Goal: Task Accomplishment & Management: Manage account settings

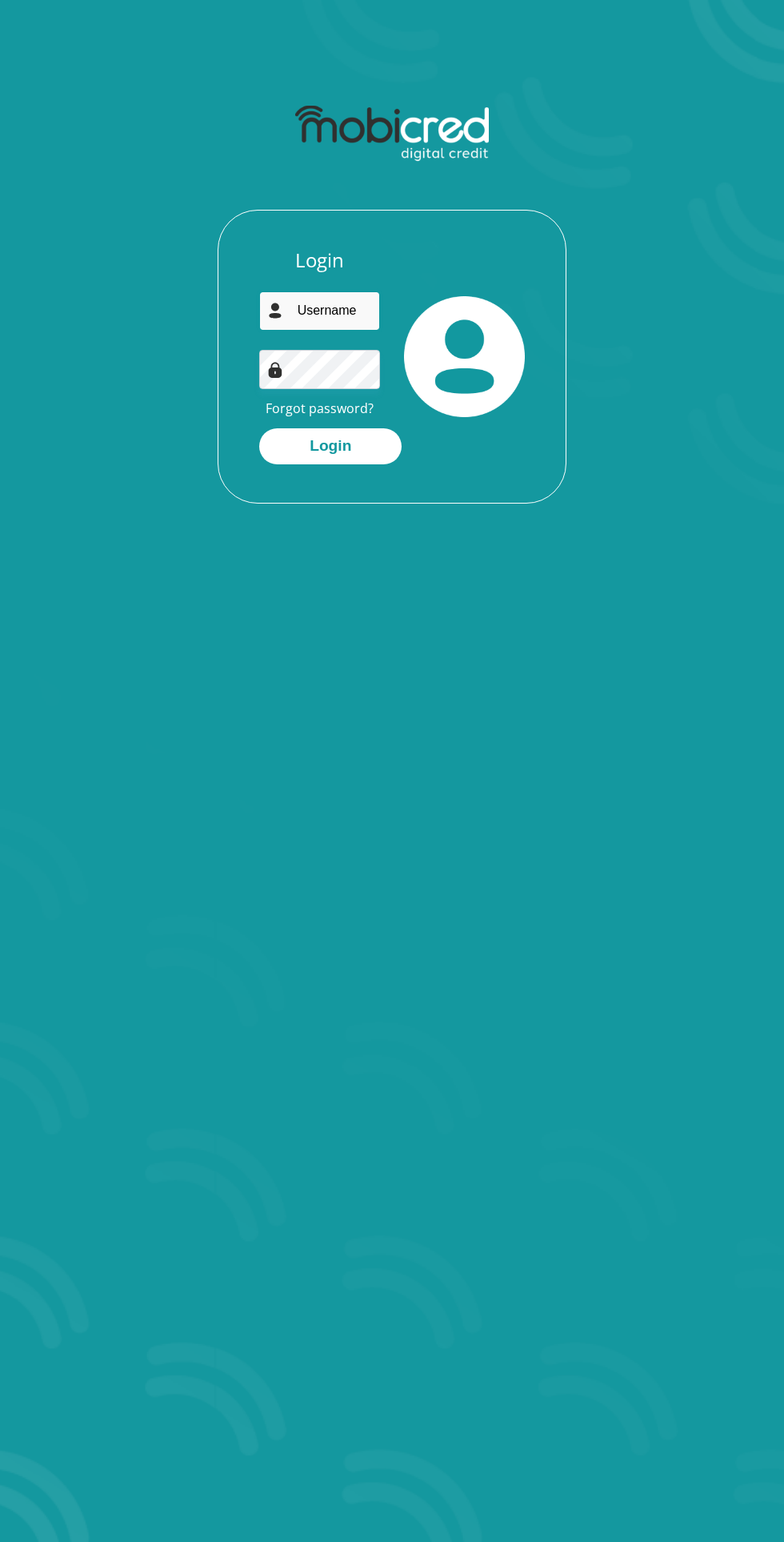
click at [315, 314] on input "email" at bounding box center [320, 311] width 121 height 39
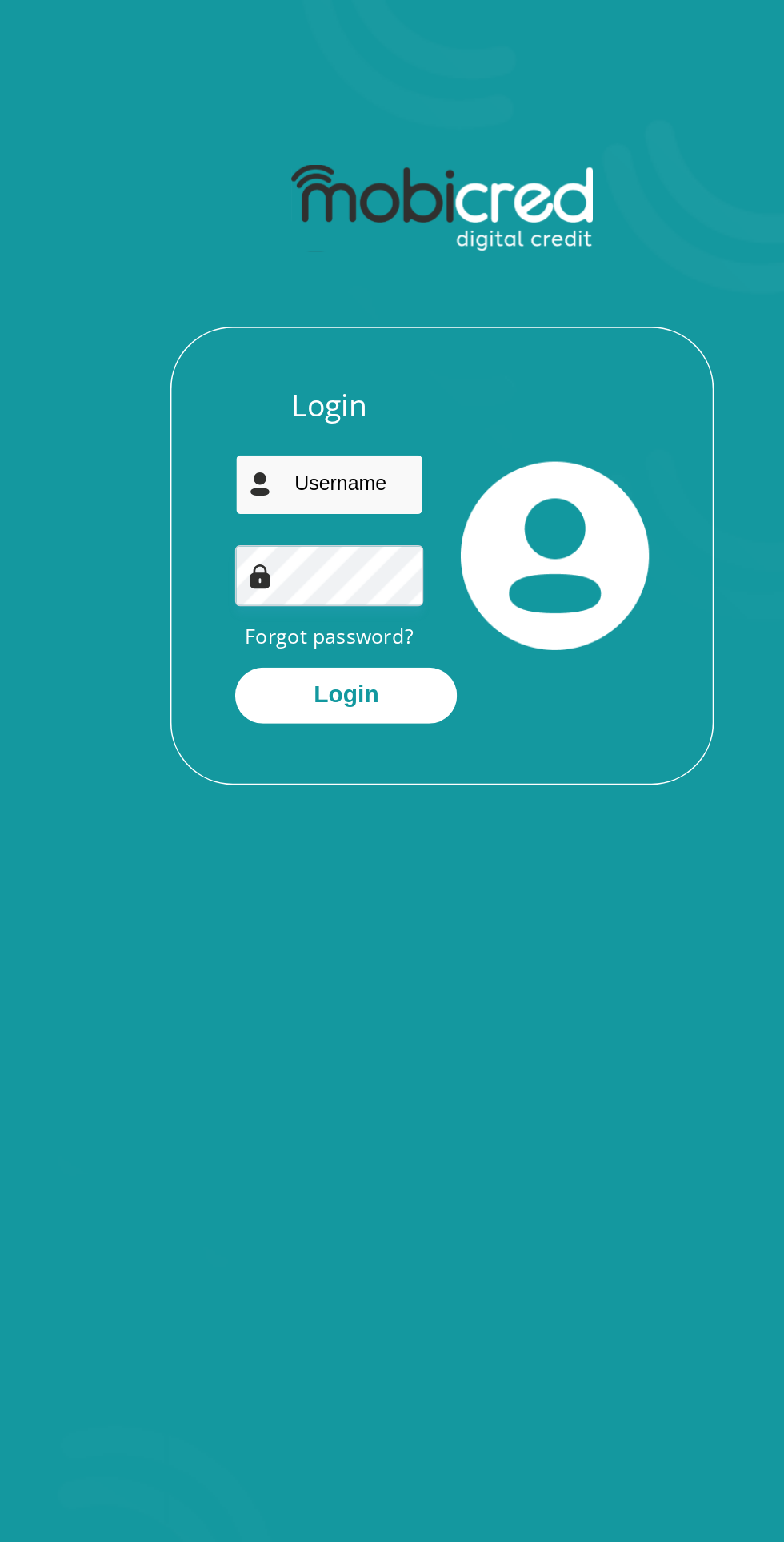
type input "ayeshashariff68@gmail.com"
click at [318, 456] on button "Login" at bounding box center [331, 447] width 143 height 36
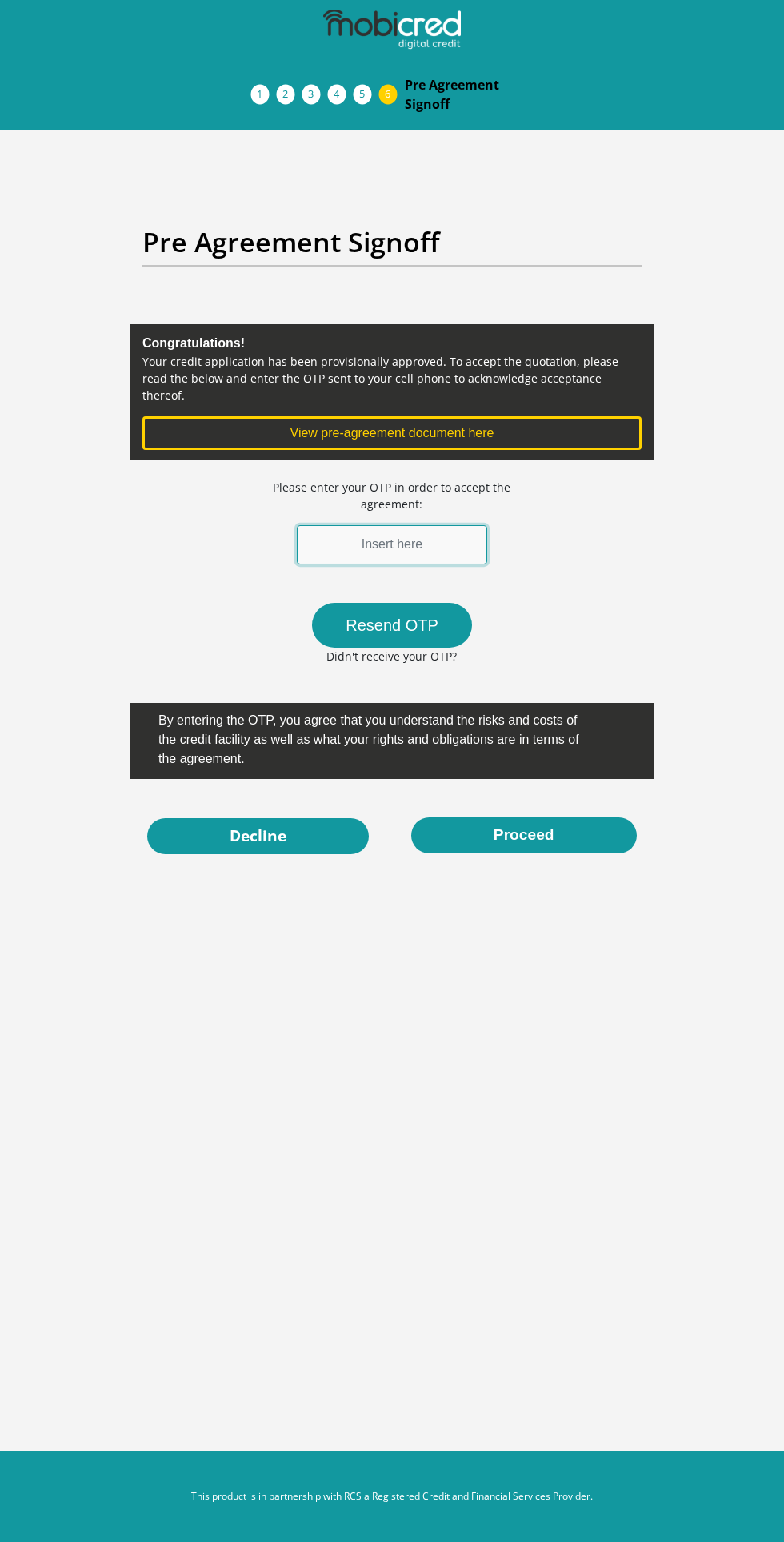
click at [424, 526] on input "text" at bounding box center [392, 545] width 190 height 39
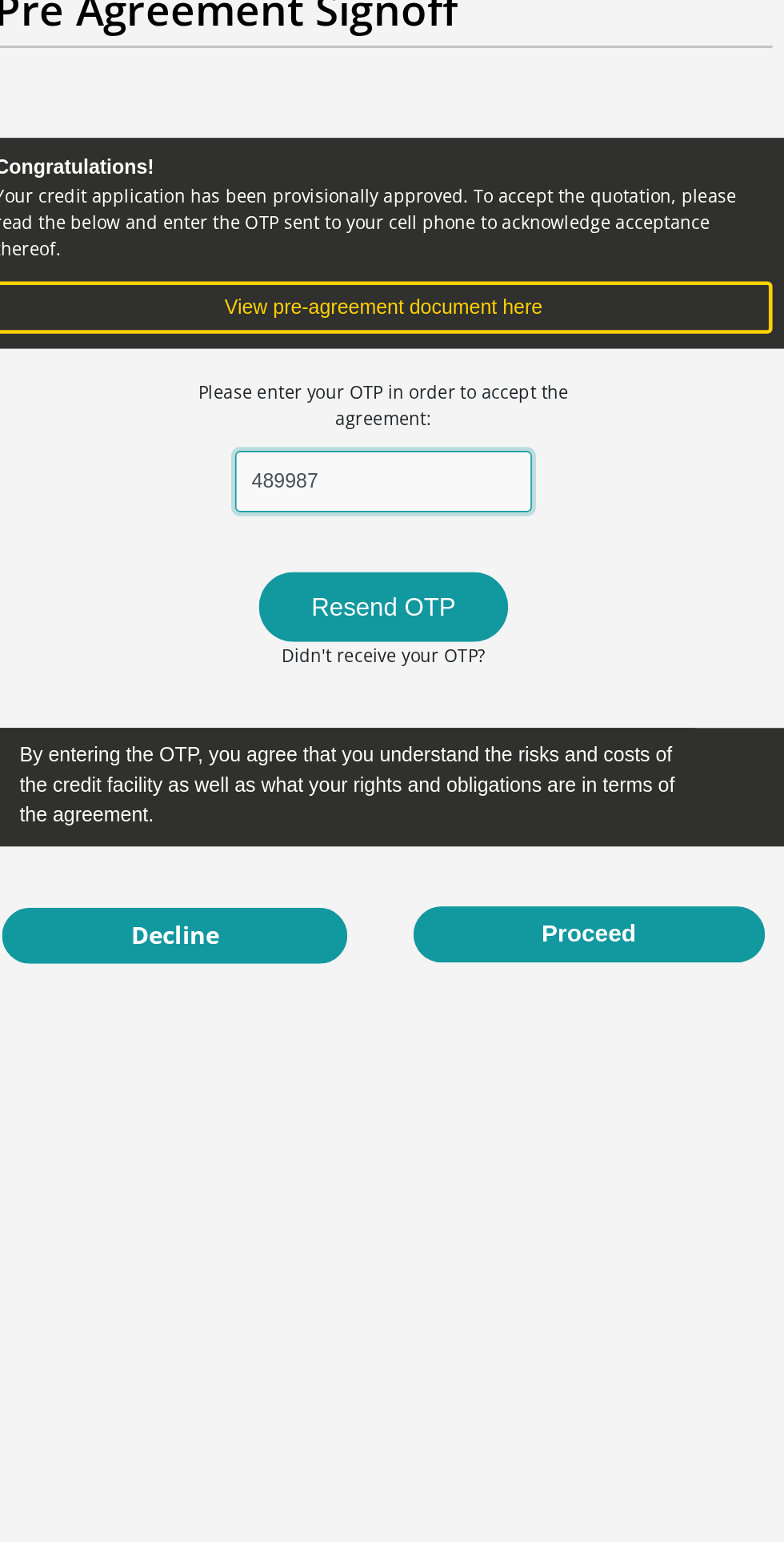
type input "489987"
click at [411, 817] on button "Proceed" at bounding box center [524, 836] width 226 height 36
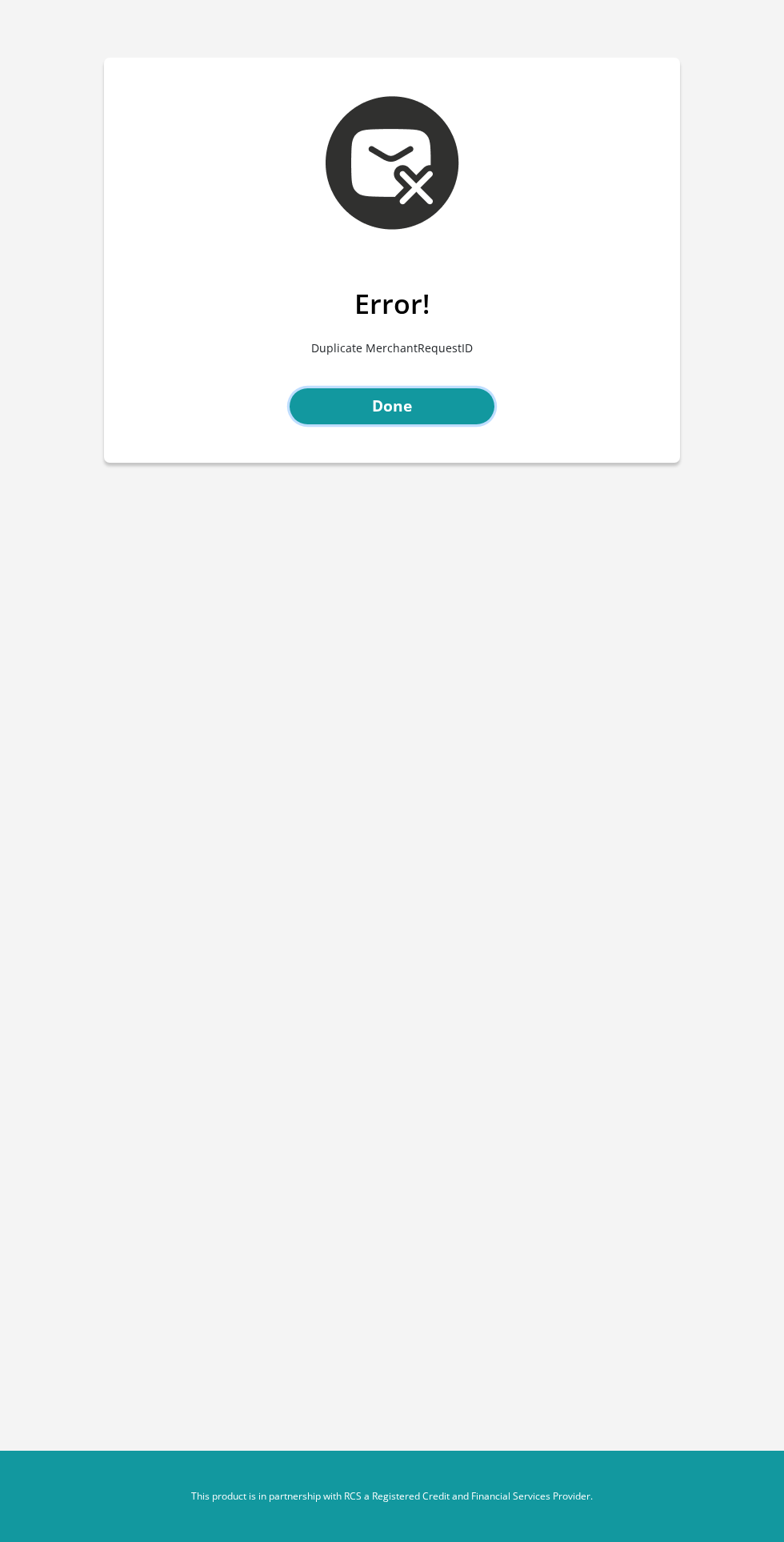
click at [368, 393] on link "Done" at bounding box center [392, 407] width 205 height 36
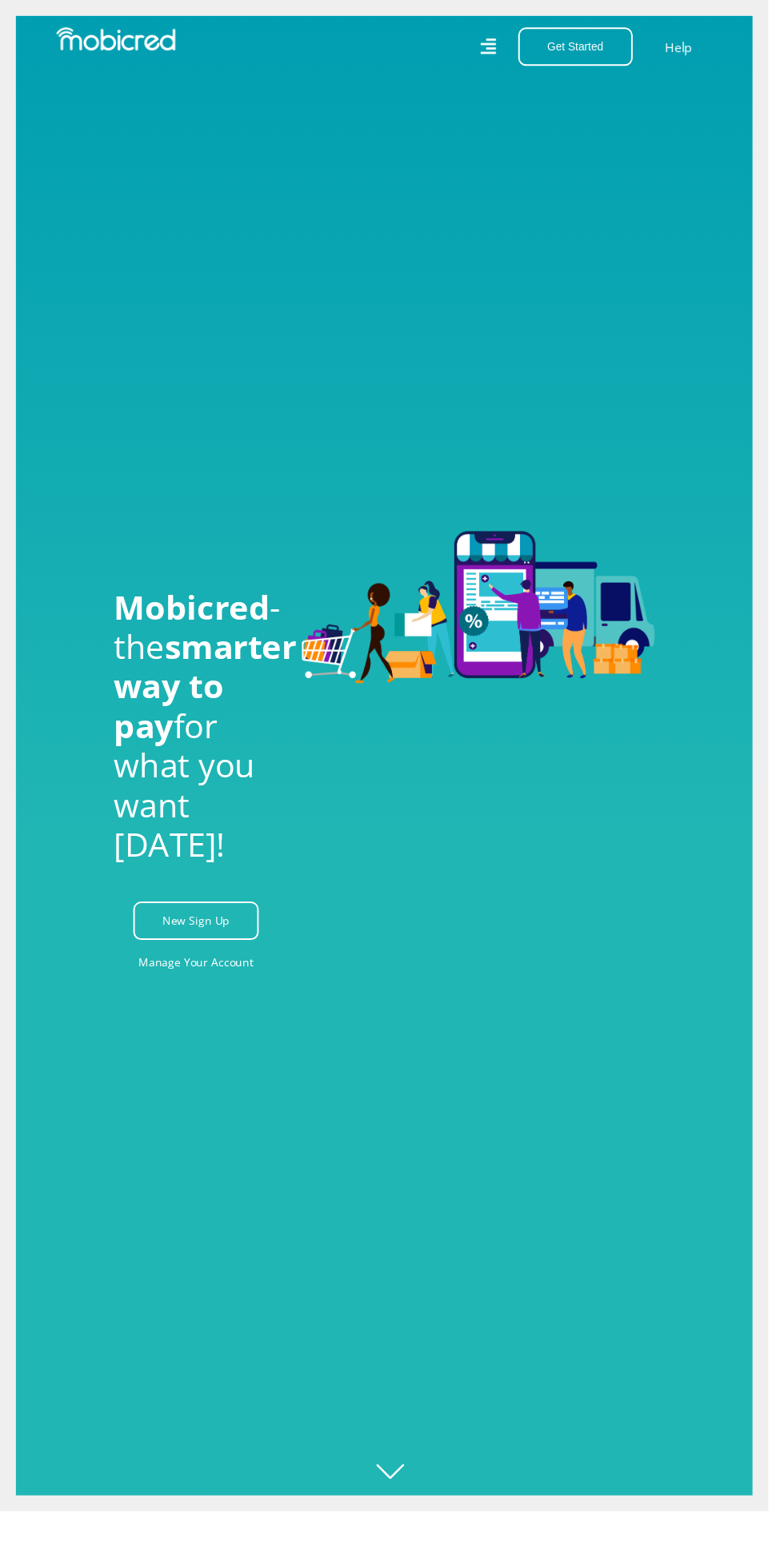
click at [196, 1000] on link "Manage Your Account" at bounding box center [201, 983] width 118 height 36
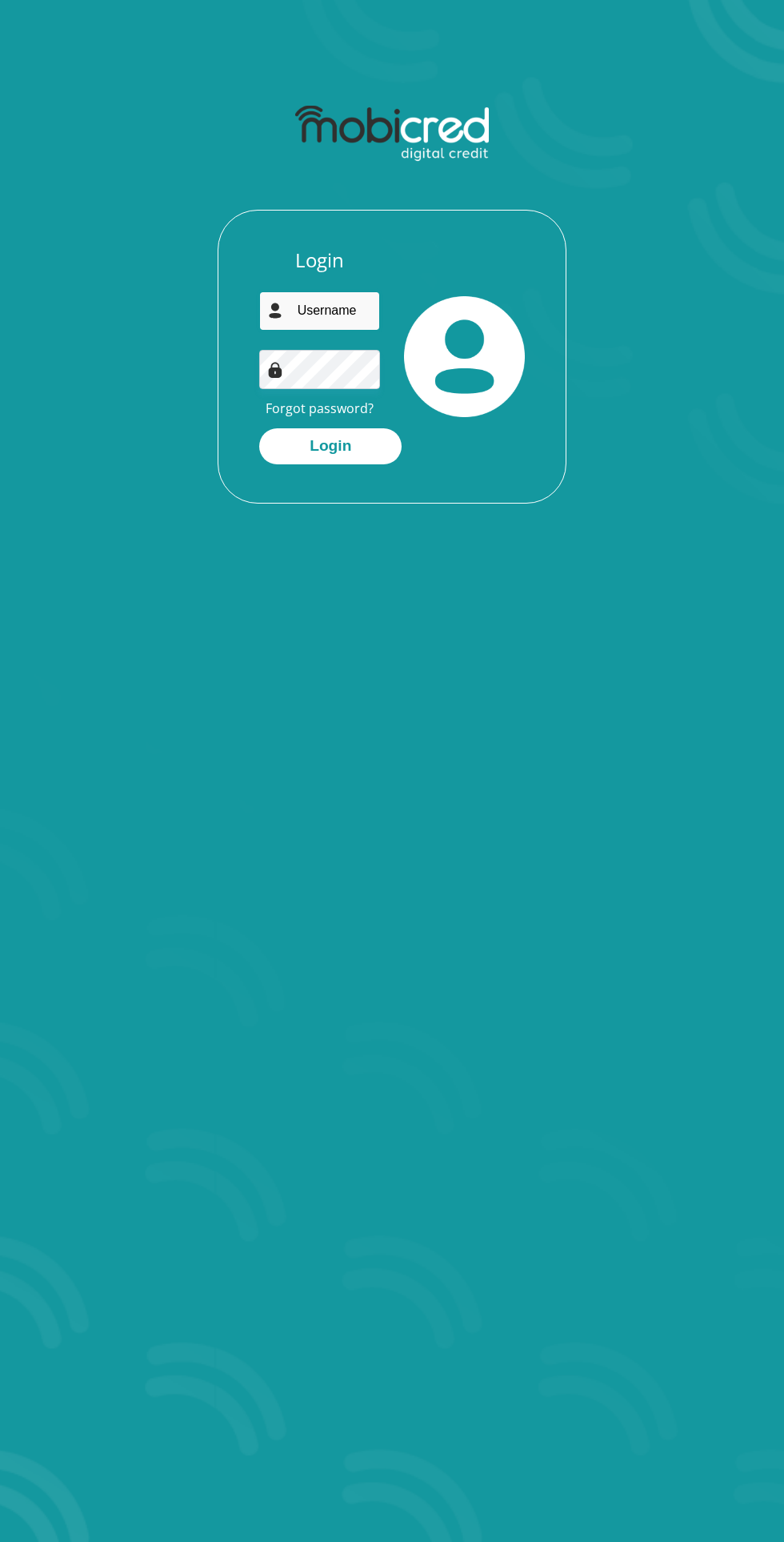
click at [339, 306] on input "email" at bounding box center [320, 311] width 121 height 39
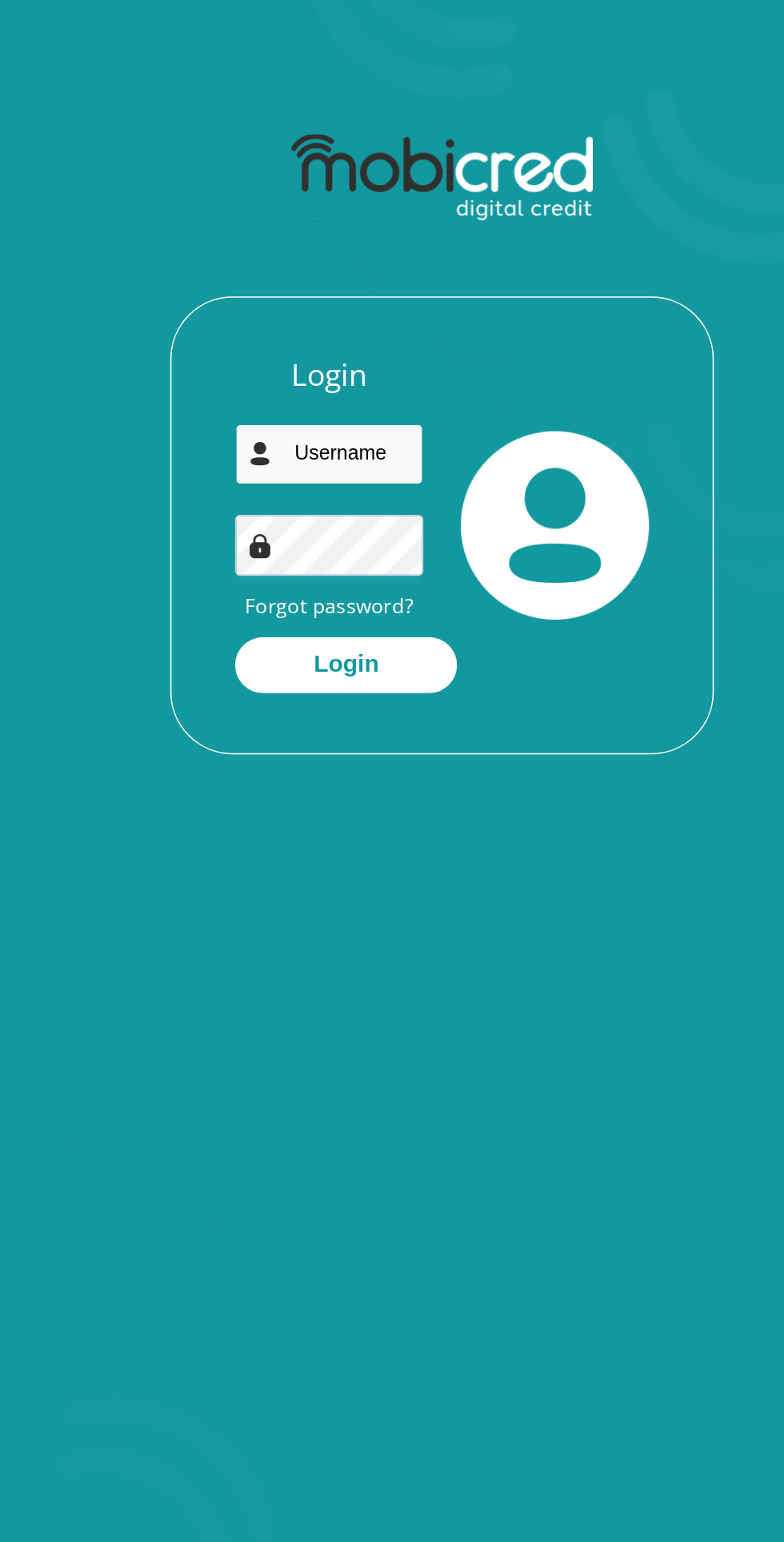
type input "[EMAIL_ADDRESS][DOMAIN_NAME]"
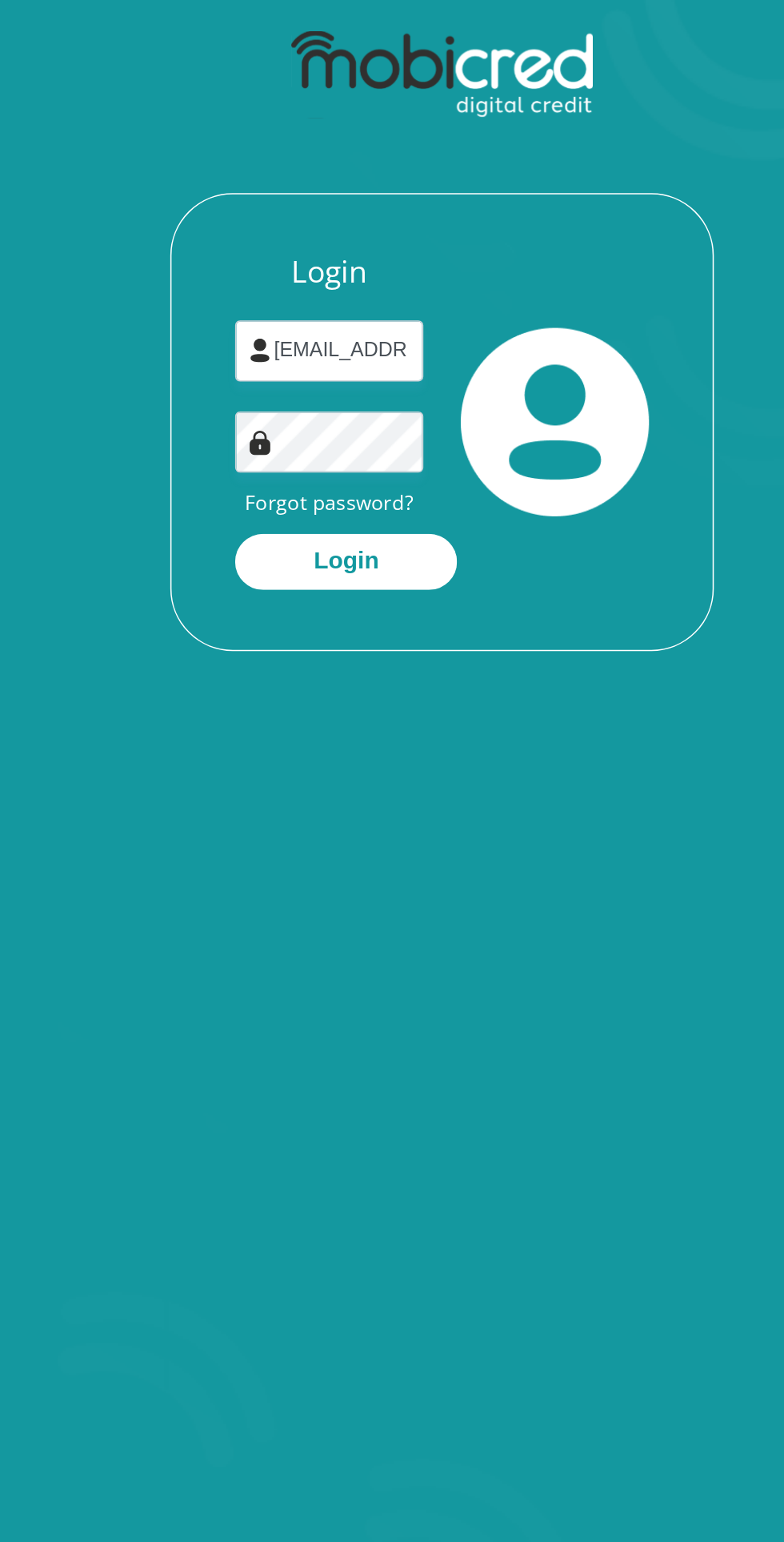
click at [353, 454] on button "Login" at bounding box center [331, 447] width 143 height 36
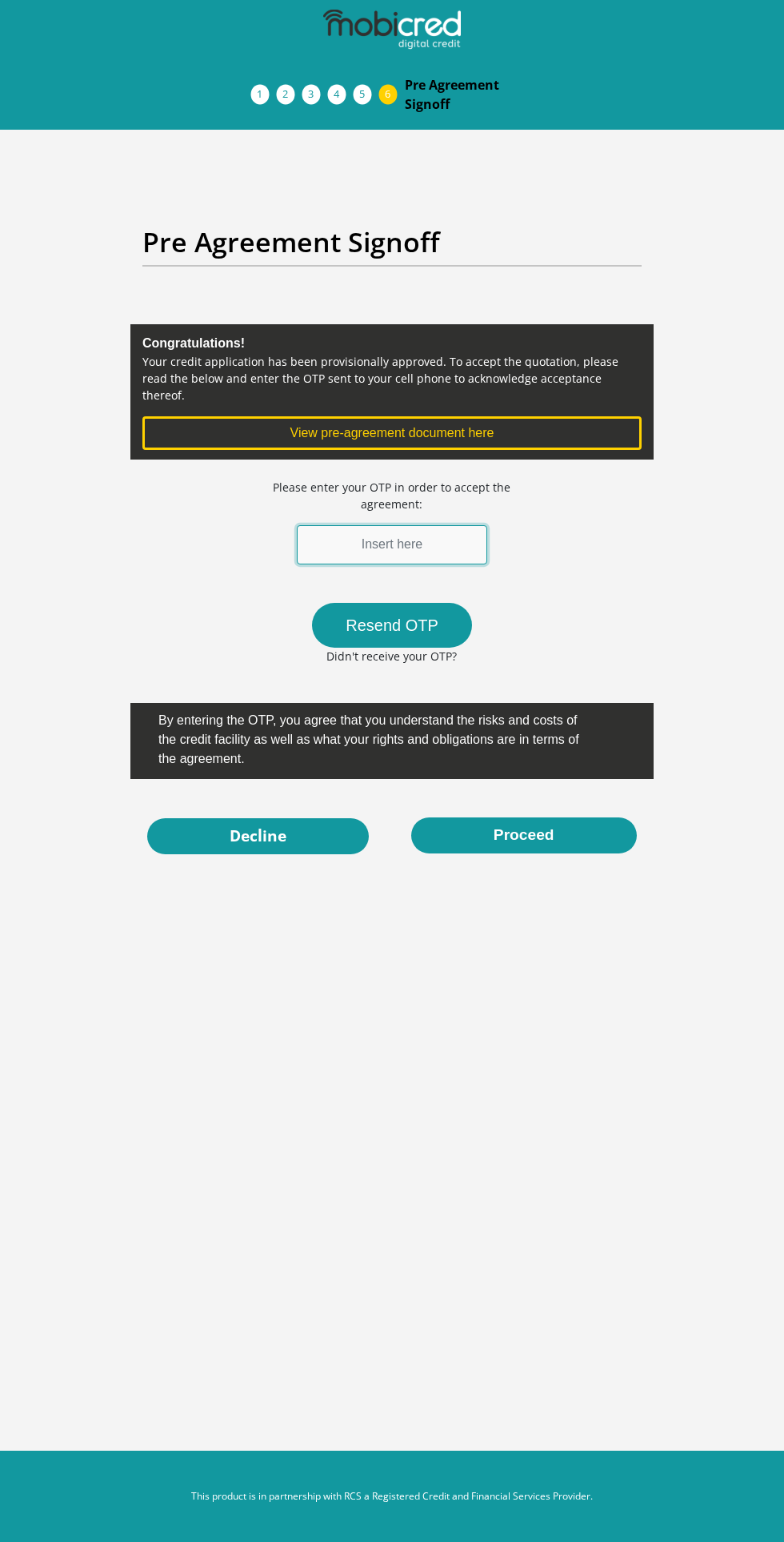
click at [447, 527] on input "text" at bounding box center [392, 545] width 190 height 39
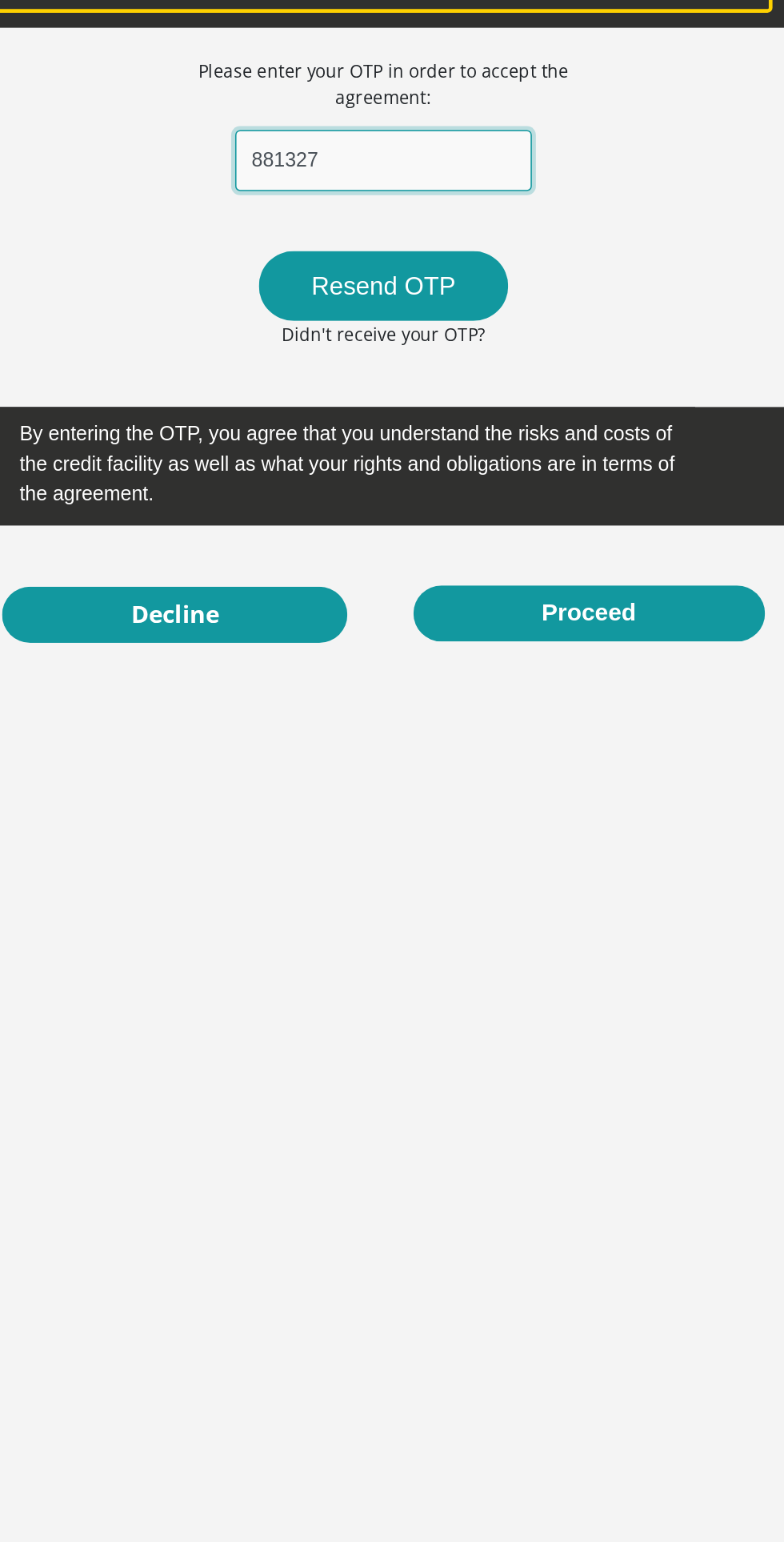
type input "881327"
click at [543, 818] on button "Proceed" at bounding box center [524, 836] width 226 height 36
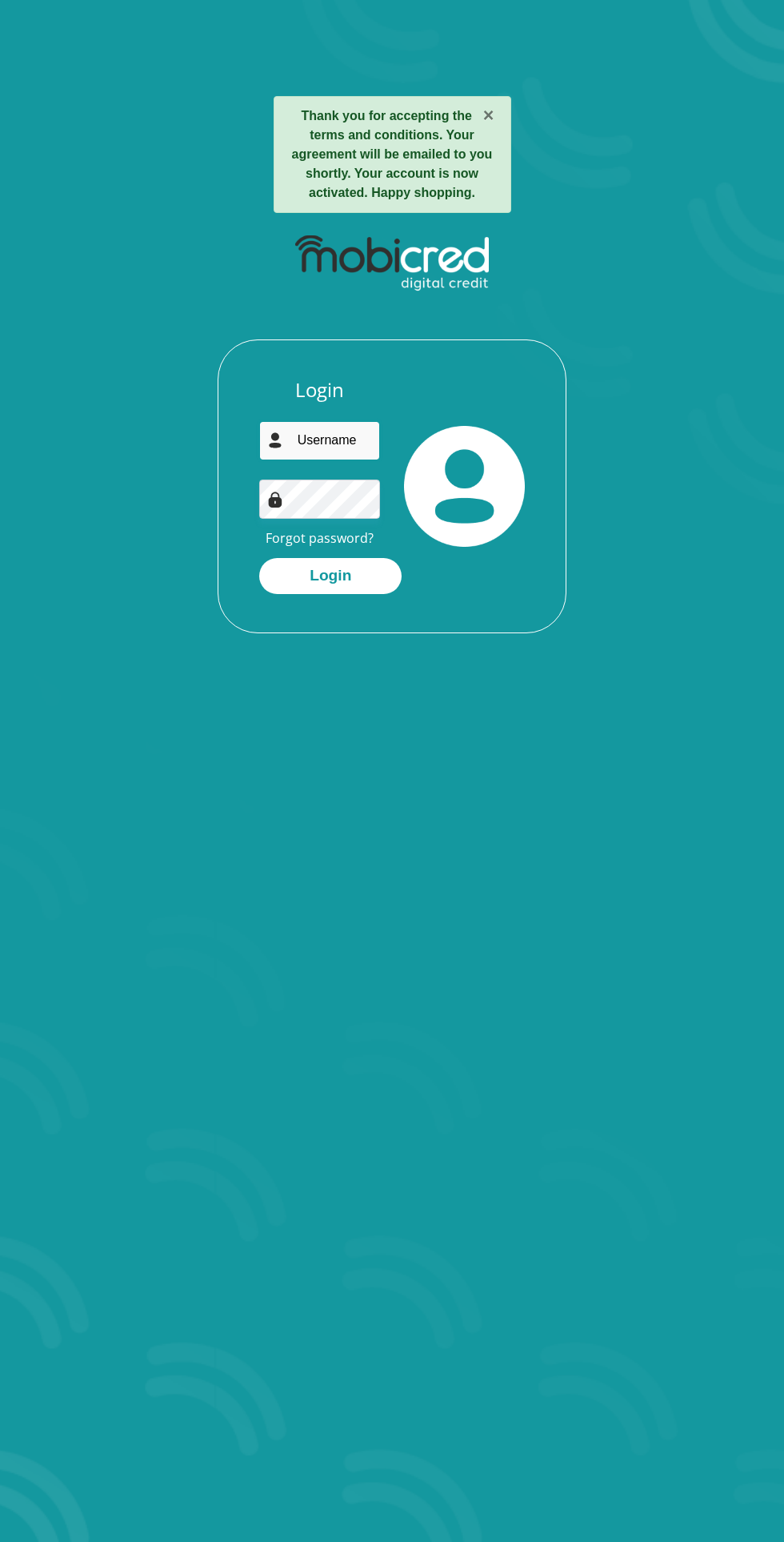
click at [334, 438] on input "email" at bounding box center [320, 441] width 121 height 39
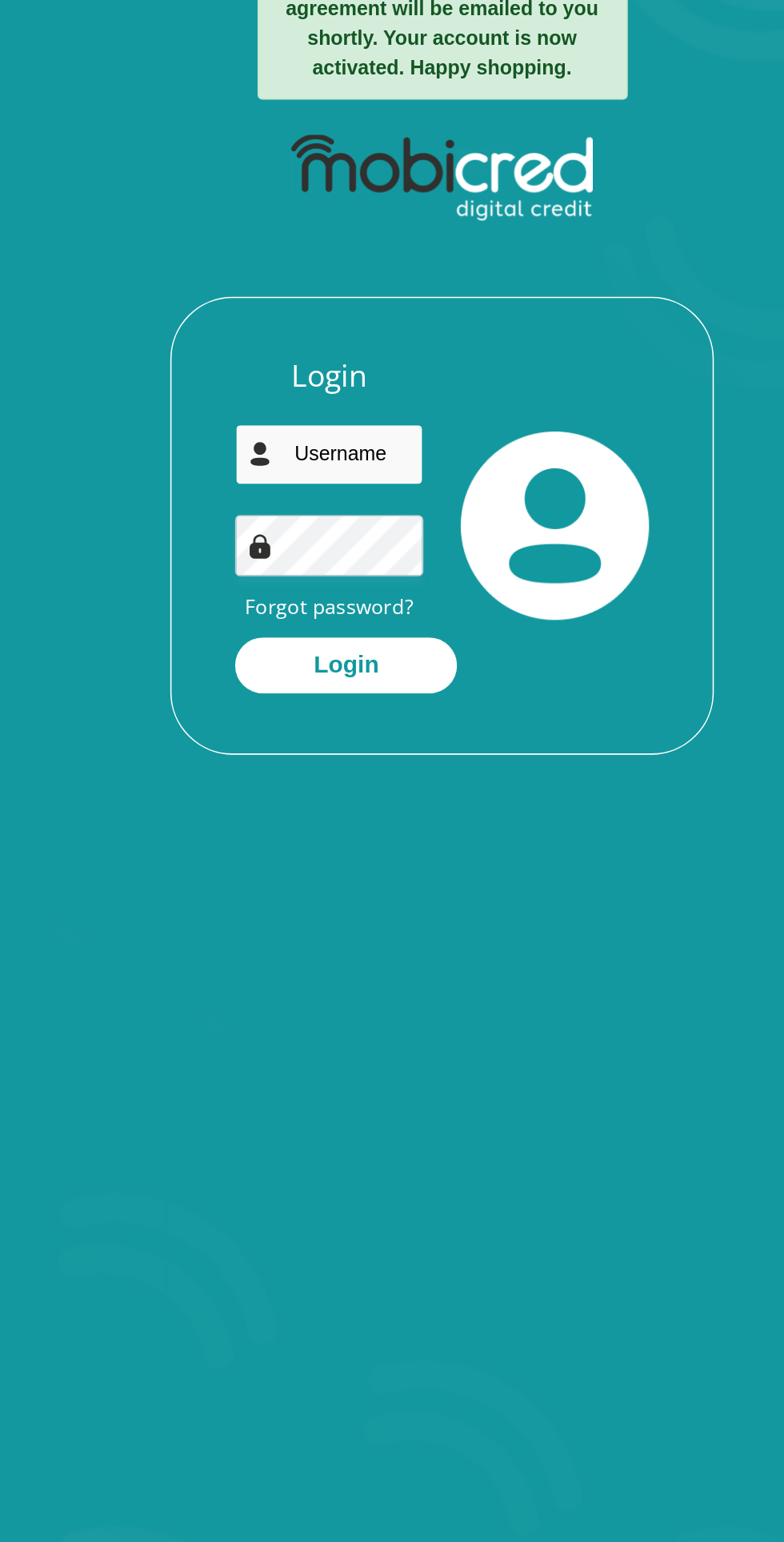
type input "[EMAIL_ADDRESS][DOMAIN_NAME]"
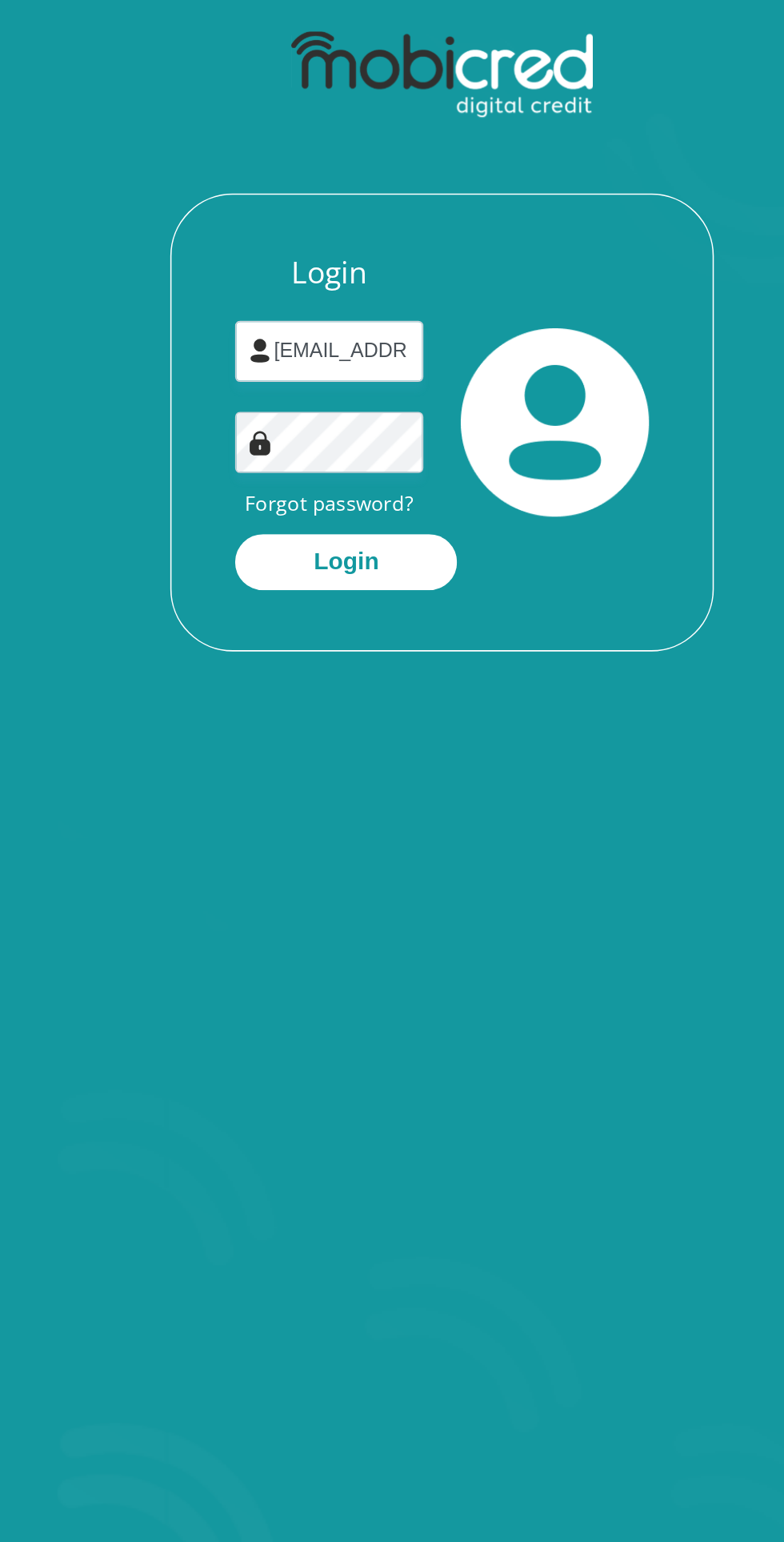
click at [364, 580] on button "Login" at bounding box center [331, 577] width 143 height 36
